Goal: Information Seeking & Learning: Learn about a topic

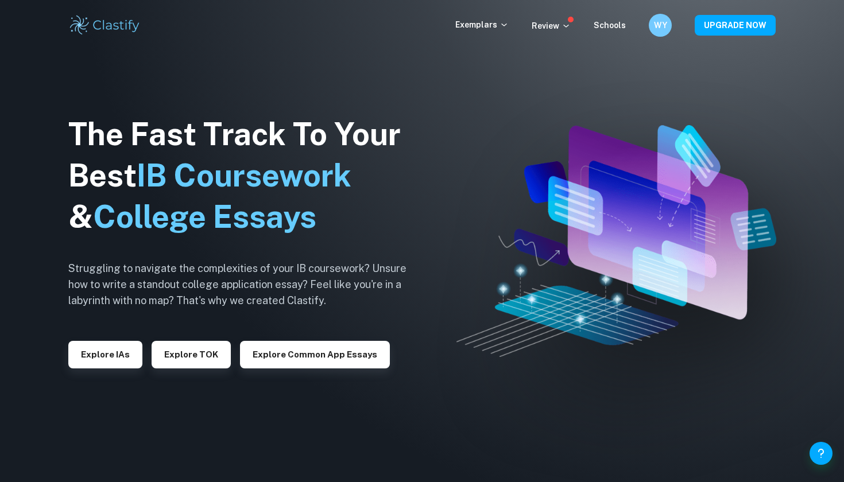
click at [115, 29] on img at bounding box center [104, 25] width 73 height 23
click at [493, 35] on div "Exemplars Review Schools WY UPGRADE NOW" at bounding box center [422, 25] width 735 height 23
click at [493, 27] on p "Exemplars" at bounding box center [481, 24] width 53 height 13
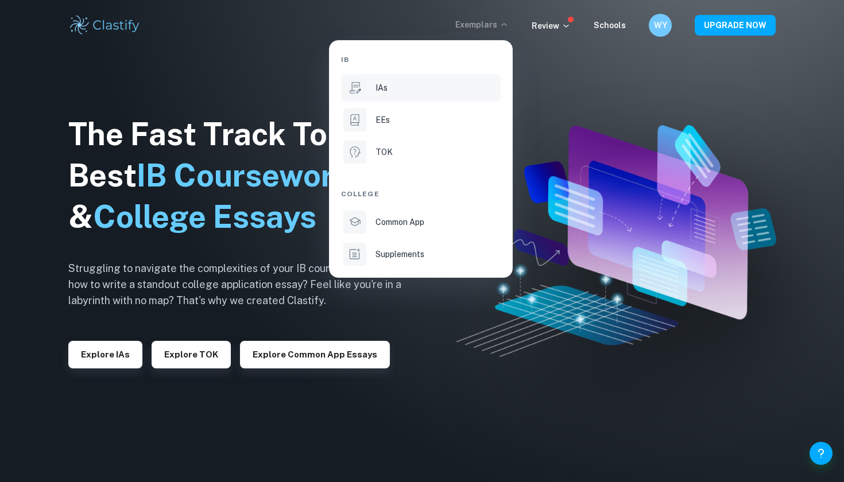
click at [391, 91] on div "IAs" at bounding box center [437, 88] width 123 height 13
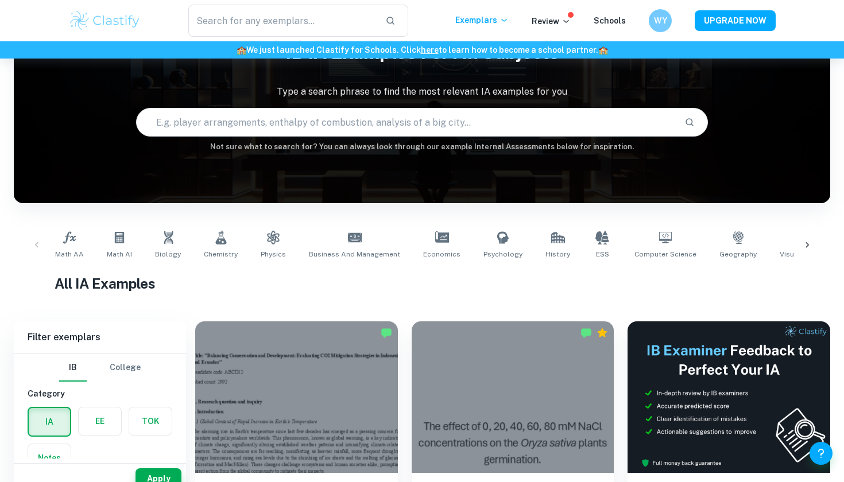
scroll to position [72, 0]
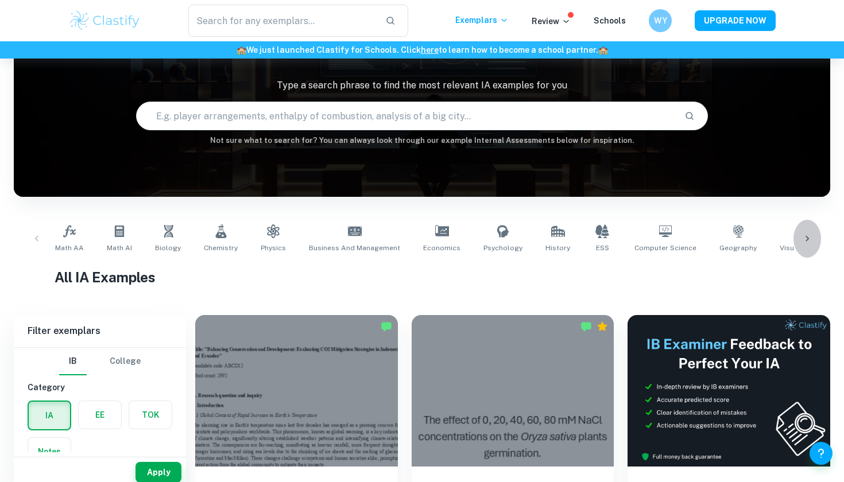
click at [802, 234] on icon at bounding box center [807, 238] width 11 height 11
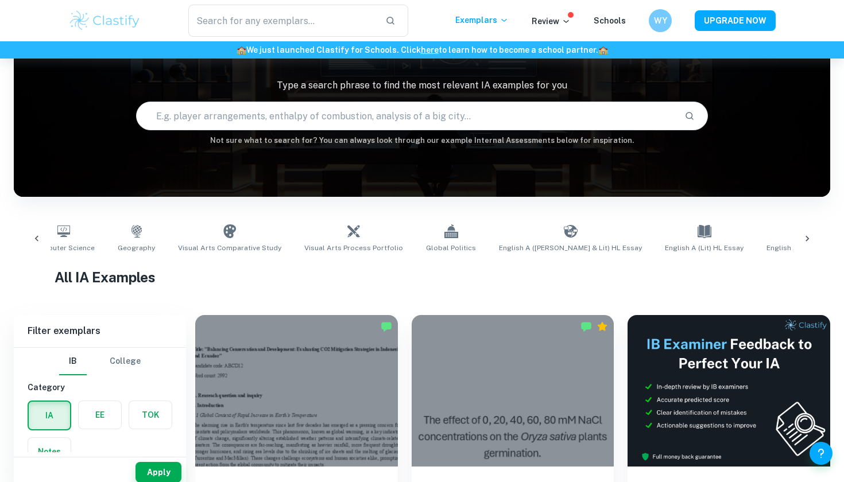
scroll to position [0, 645]
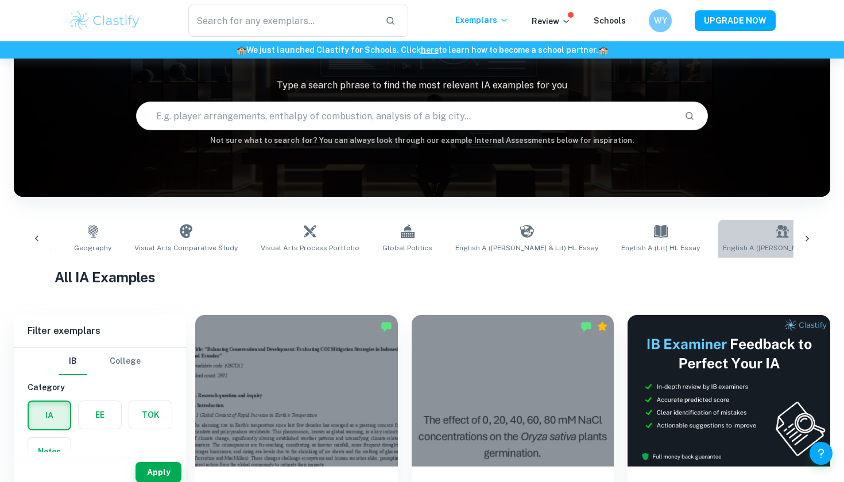
click at [723, 243] on span "English A ([PERSON_NAME] & Lit) IO" at bounding box center [782, 248] width 119 height 10
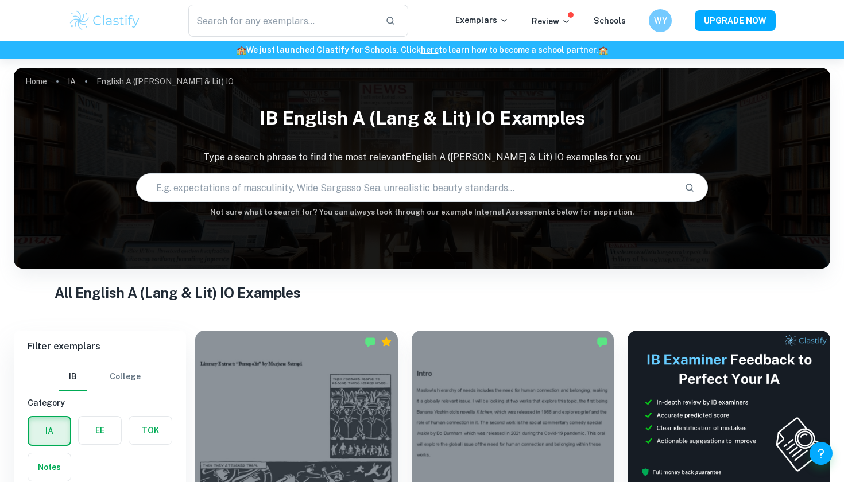
scroll to position [372, 0]
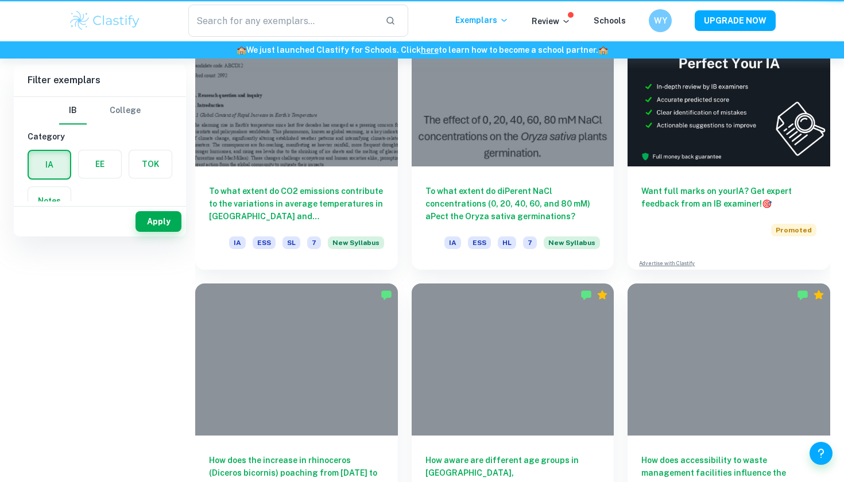
scroll to position [72, 0]
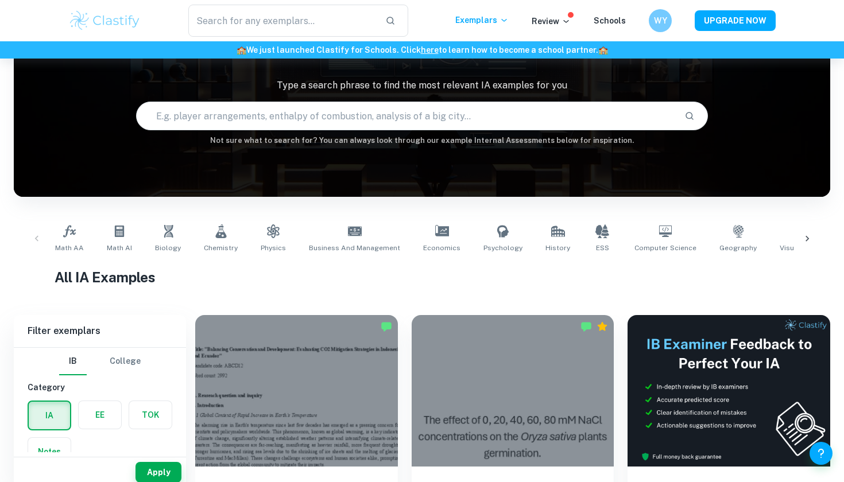
click at [805, 238] on icon at bounding box center [807, 238] width 11 height 11
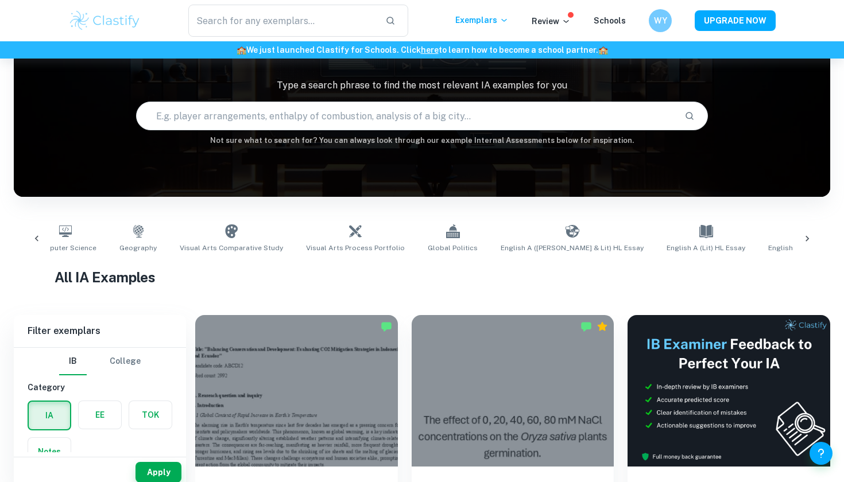
scroll to position [0, 645]
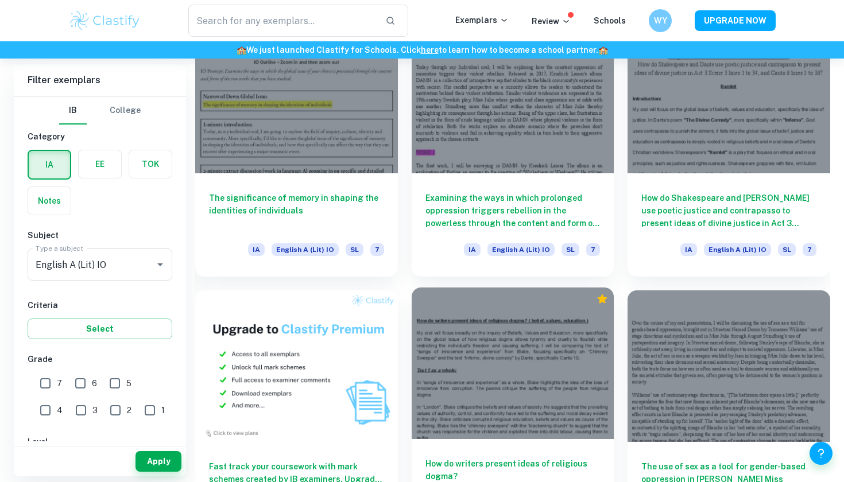
scroll to position [140, 0]
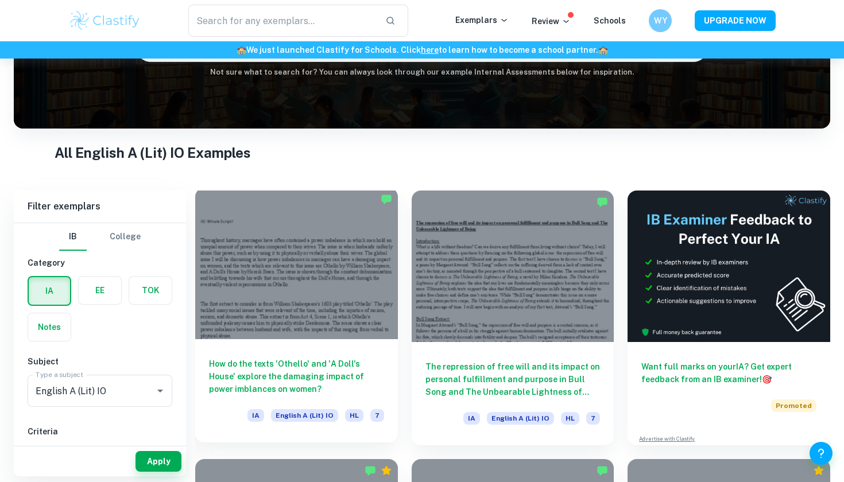
click at [327, 364] on h6 "How do the texts 'Othello' and 'A Doll's House' explore the damaging impact of …" at bounding box center [296, 377] width 175 height 38
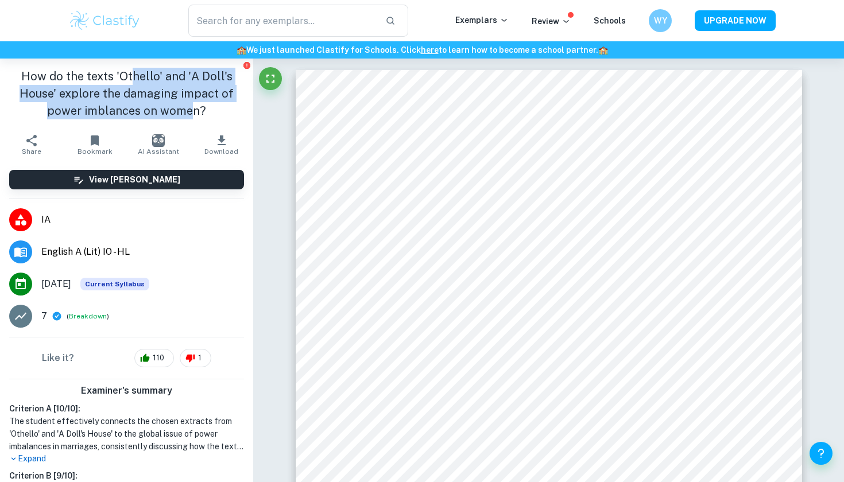
drag, startPoint x: 135, startPoint y: 73, endPoint x: 188, endPoint y: 105, distance: 61.7
click at [190, 105] on h1 "How do the texts 'Othello' and 'A Doll's House' explore the damaging impact of …" at bounding box center [126, 94] width 235 height 52
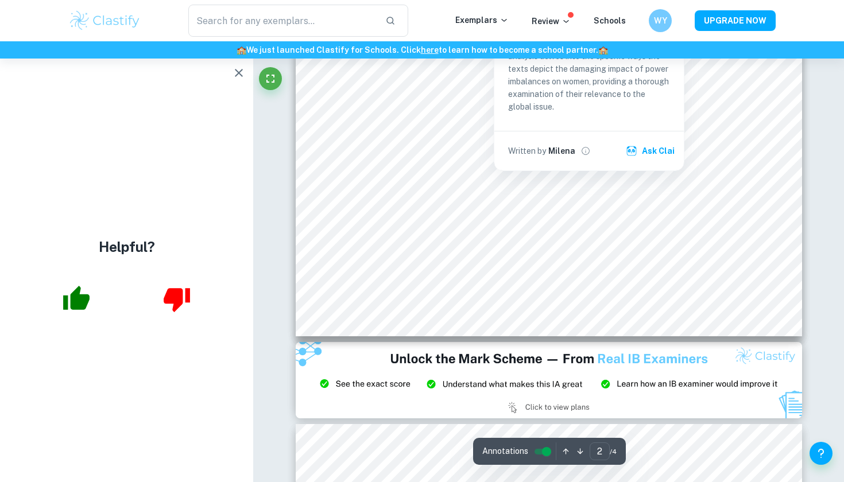
scroll to position [1338, 0]
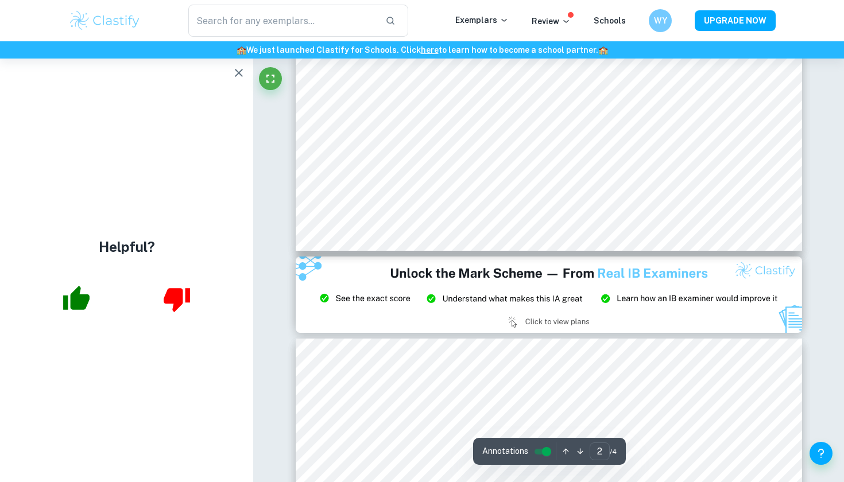
type input "3"
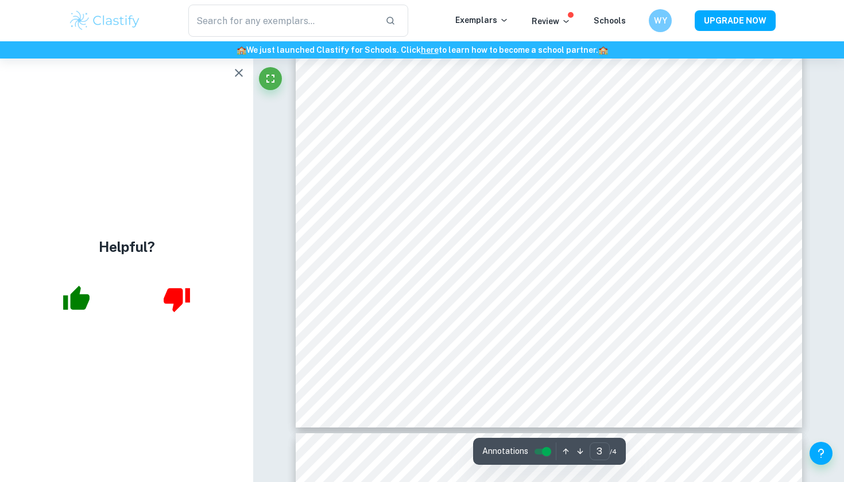
scroll to position [1966, 0]
